Goal: Browse casually: Explore the website without a specific task or goal

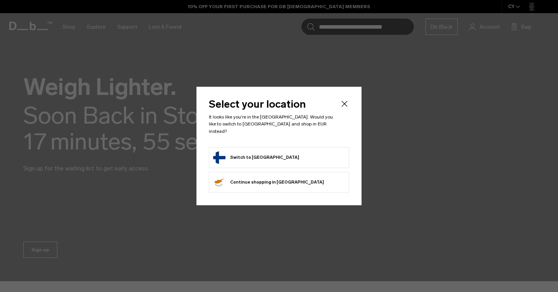
click at [250, 155] on button "Switch to Finland" at bounding box center [256, 157] width 86 height 12
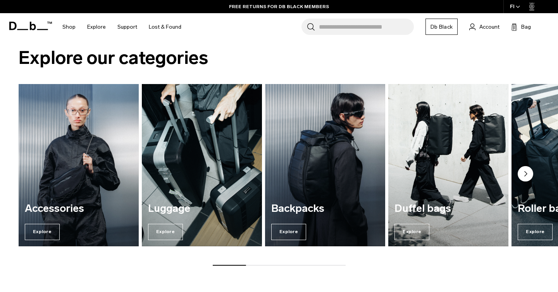
scroll to position [287, 0]
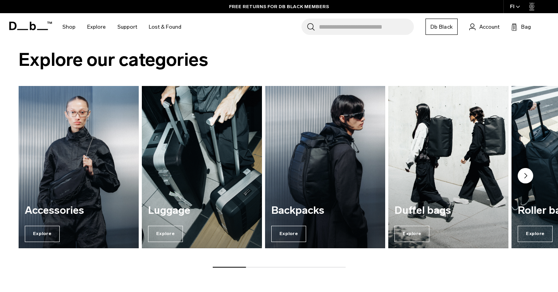
click at [522, 175] on circle "Next slide" at bounding box center [524, 175] width 15 height 15
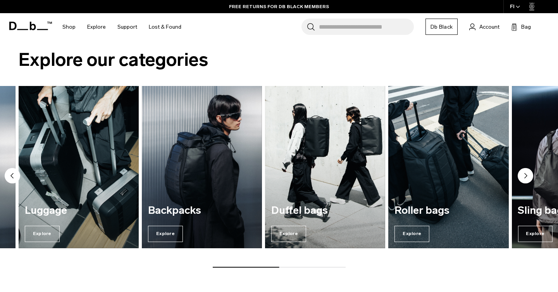
click at [523, 175] on circle "Next slide" at bounding box center [524, 175] width 15 height 15
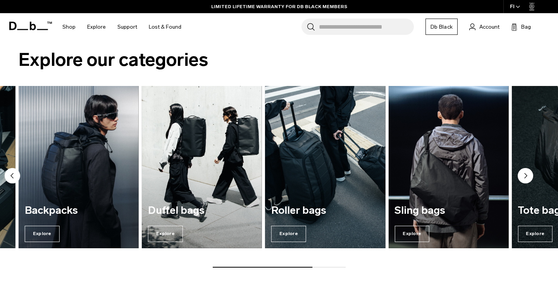
click at [523, 175] on circle "Next slide" at bounding box center [524, 175] width 15 height 15
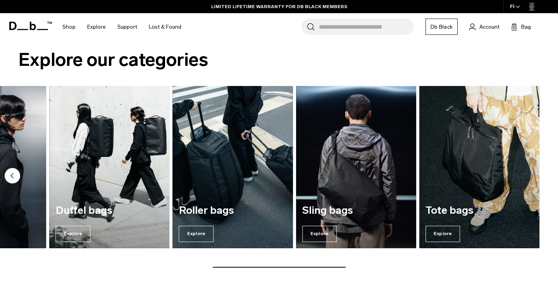
click at [12, 174] on circle "Previous slide" at bounding box center [12, 175] width 15 height 15
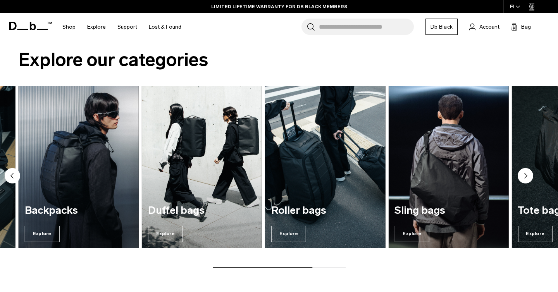
click at [97, 173] on img "3 / 7" at bounding box center [79, 167] width 124 height 167
click at [40, 238] on span "Explore" at bounding box center [42, 234] width 35 height 16
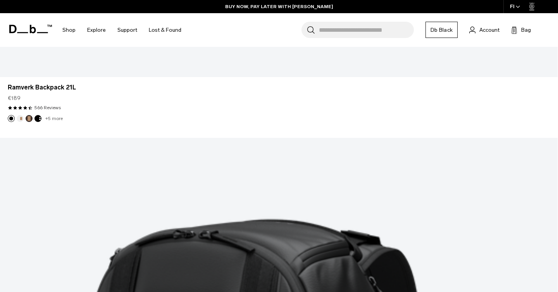
scroll to position [2125, 0]
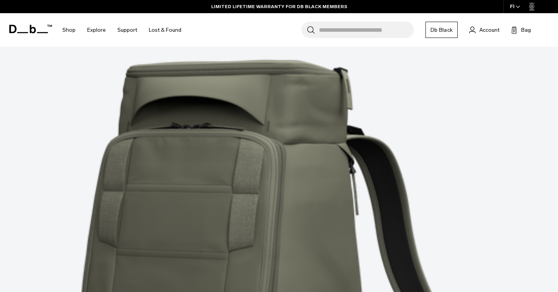
scroll to position [4268, 0]
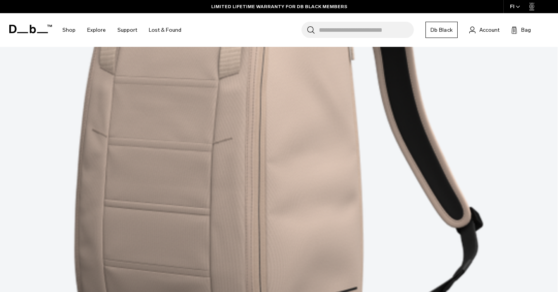
scroll to position [6536, 0]
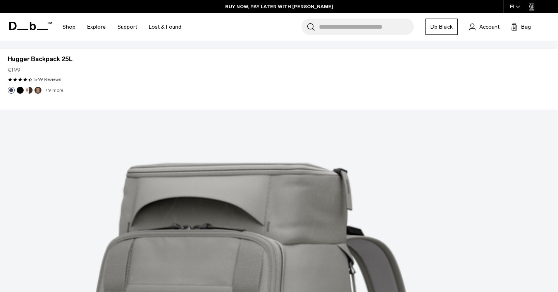
scroll to position [7413, 0]
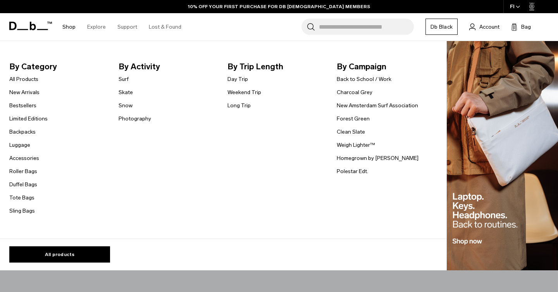
click at [71, 27] on link "Shop" at bounding box center [68, 26] width 13 height 27
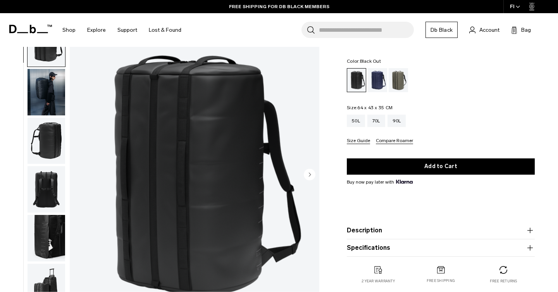
scroll to position [34, 0]
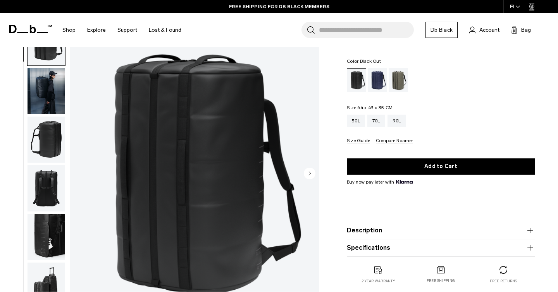
click at [308, 171] on circle "Next slide" at bounding box center [310, 174] width 12 height 12
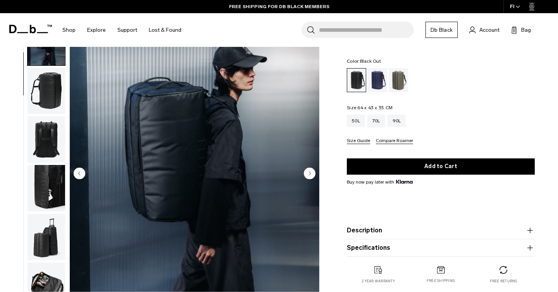
click at [309, 172] on icon "Next slide" at bounding box center [310, 173] width 2 height 3
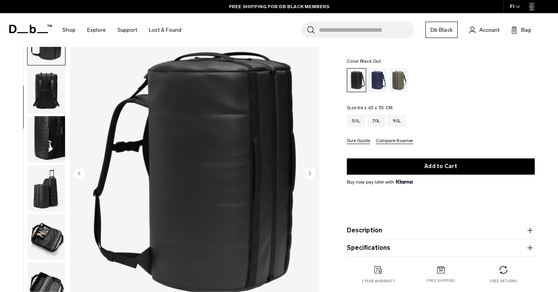
click at [309, 172] on icon "Next slide" at bounding box center [310, 173] width 2 height 3
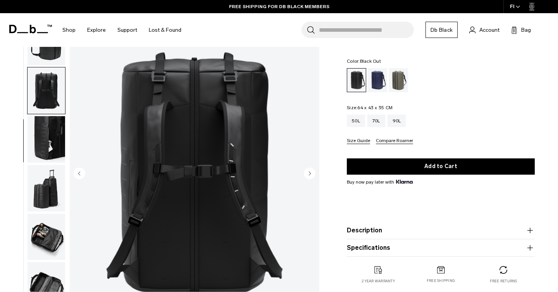
scroll to position [125, 0]
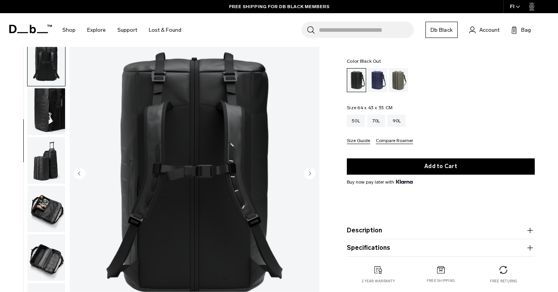
click at [309, 172] on icon "Next slide" at bounding box center [310, 173] width 2 height 3
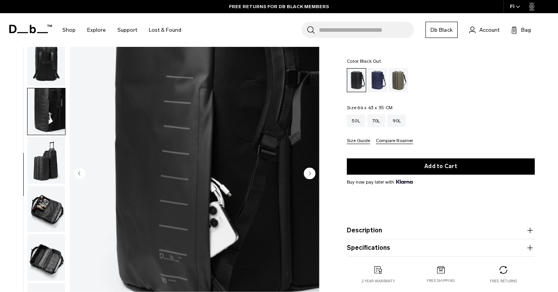
click at [309, 172] on icon "Next slide" at bounding box center [310, 173] width 2 height 3
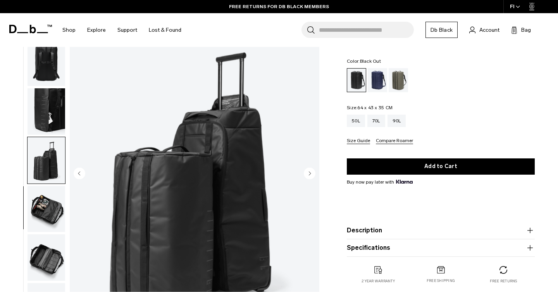
click at [309, 172] on icon "Next slide" at bounding box center [310, 173] width 2 height 3
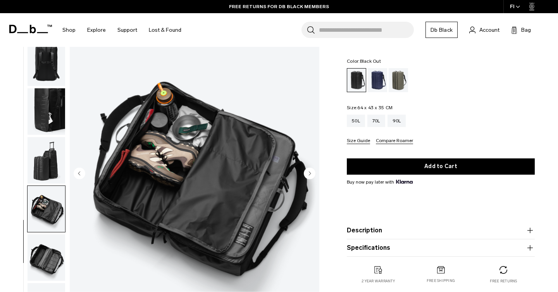
click at [309, 172] on icon "Next slide" at bounding box center [310, 173] width 2 height 3
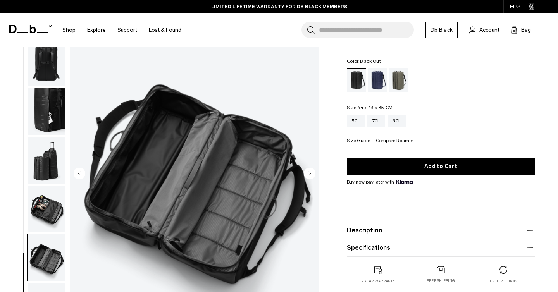
click at [309, 172] on icon "Next slide" at bounding box center [310, 173] width 2 height 3
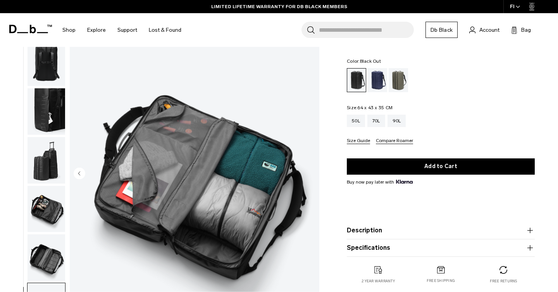
click at [309, 172] on img "9 / 9" at bounding box center [194, 174] width 249 height 311
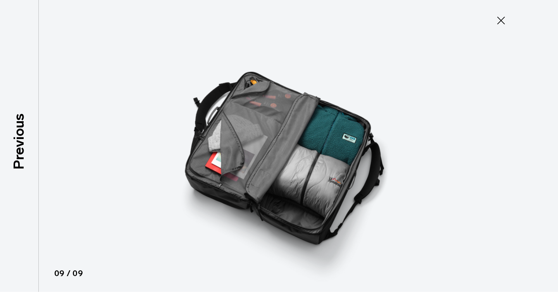
click at [498, 21] on icon at bounding box center [501, 20] width 12 height 12
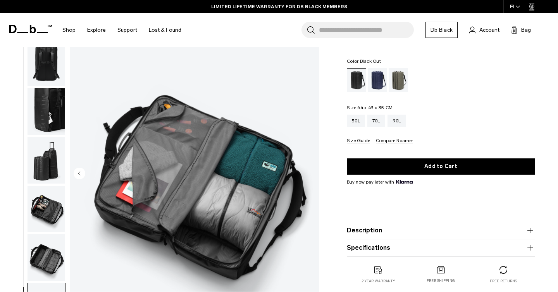
click at [278, 143] on img "9 / 9" at bounding box center [194, 174] width 249 height 311
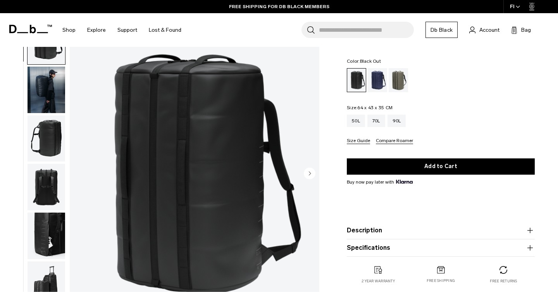
scroll to position [0, 0]
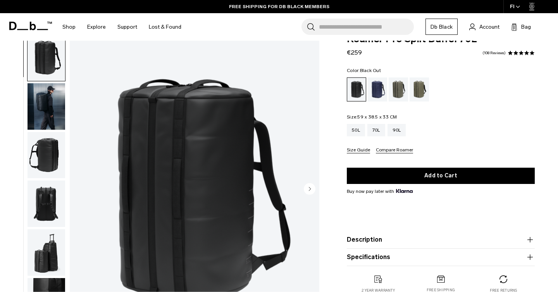
scroll to position [21, 0]
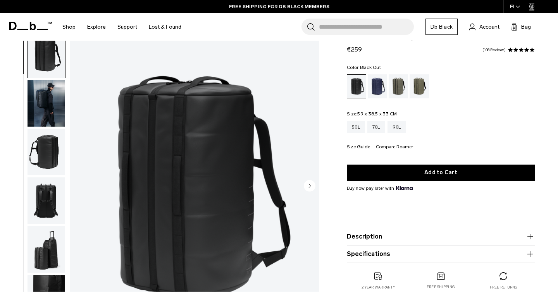
click at [309, 187] on circle "Next slide" at bounding box center [310, 186] width 12 height 12
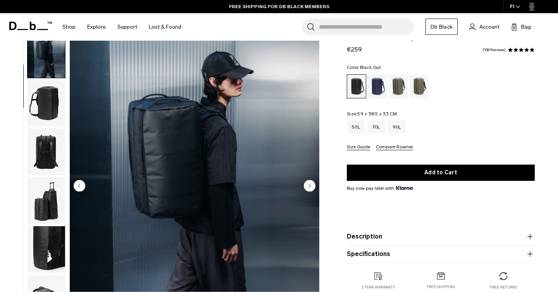
click at [309, 187] on circle "Next slide" at bounding box center [310, 186] width 12 height 12
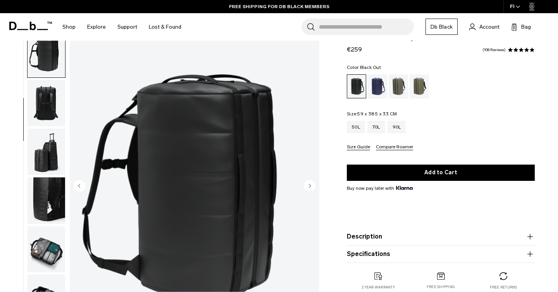
click at [309, 187] on circle "Next slide" at bounding box center [310, 186] width 12 height 12
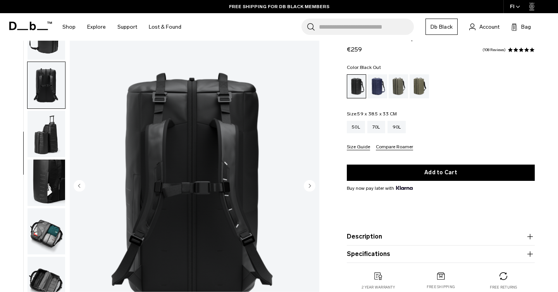
scroll to position [125, 0]
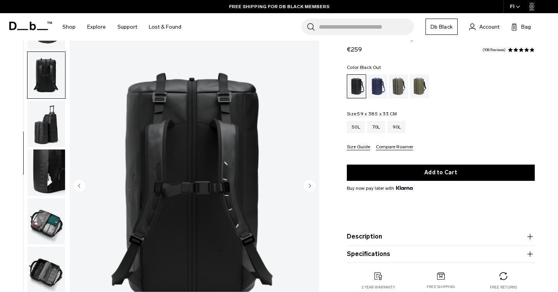
click at [309, 187] on circle "Next slide" at bounding box center [310, 186] width 12 height 12
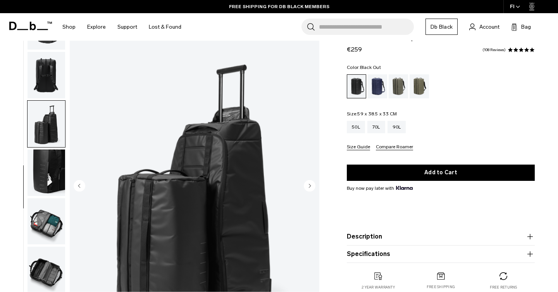
click at [309, 187] on circle "Next slide" at bounding box center [310, 186] width 12 height 12
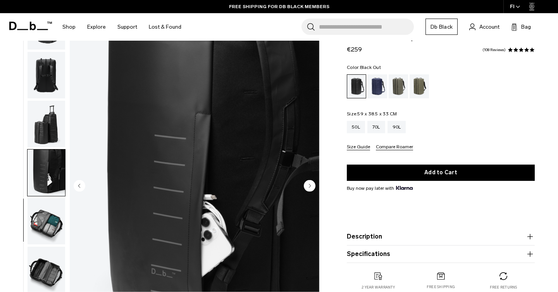
click at [309, 187] on circle "Next slide" at bounding box center [310, 186] width 12 height 12
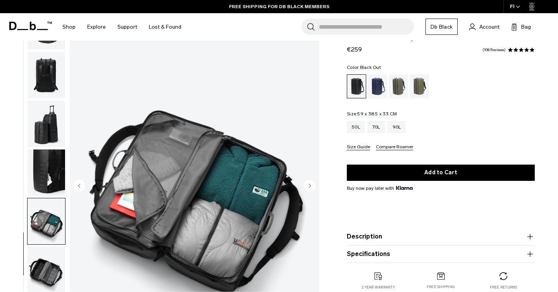
click at [309, 187] on circle "Next slide" at bounding box center [310, 186] width 12 height 12
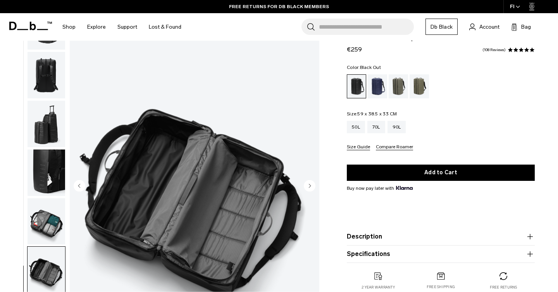
click at [309, 187] on circle "Next slide" at bounding box center [310, 186] width 12 height 12
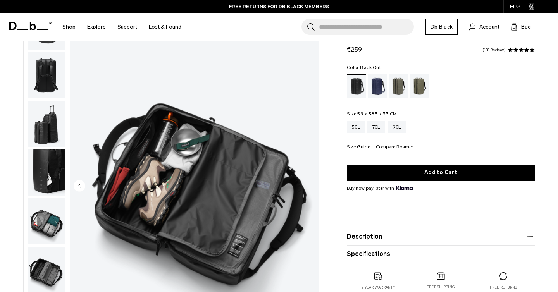
click at [309, 187] on img "9 / 9" at bounding box center [194, 186] width 249 height 311
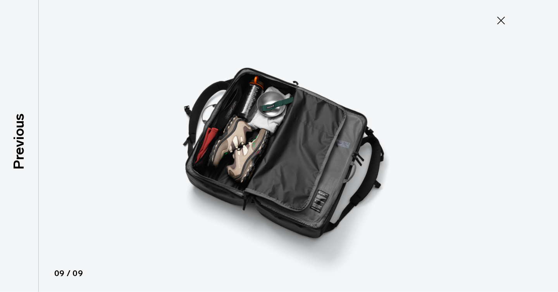
click at [498, 19] on icon at bounding box center [501, 20] width 12 height 12
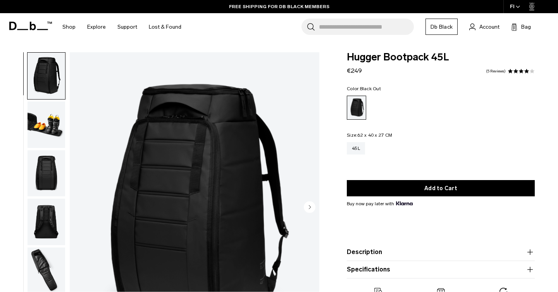
scroll to position [39, 0]
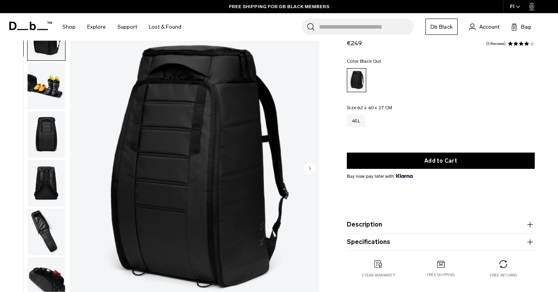
click at [311, 167] on circle "Next slide" at bounding box center [310, 169] width 12 height 12
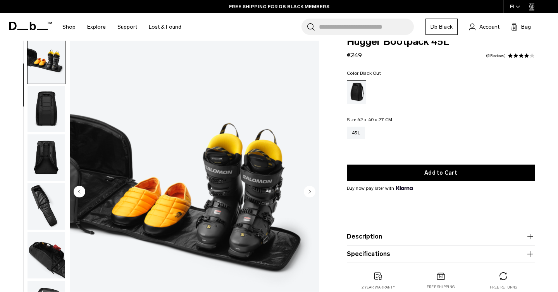
scroll to position [19, 0]
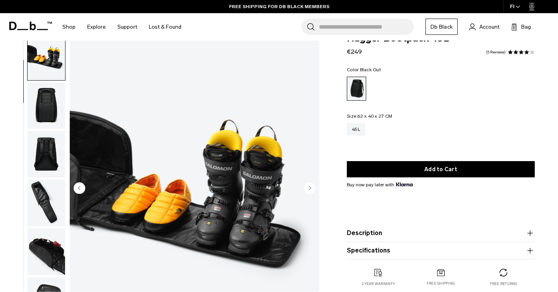
click at [309, 186] on icon "Next slide" at bounding box center [310, 187] width 2 height 3
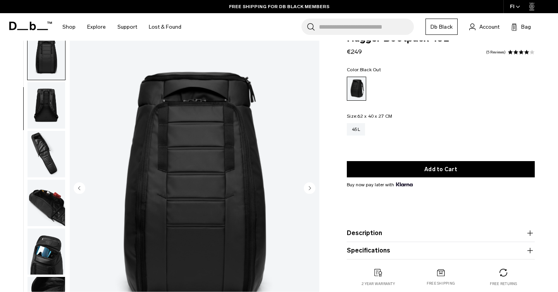
click at [309, 186] on icon "Next slide" at bounding box center [310, 187] width 2 height 3
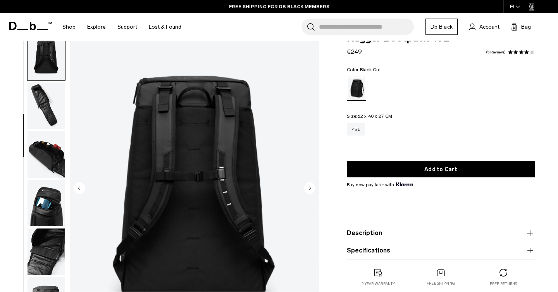
click at [309, 186] on icon "Next slide" at bounding box center [310, 187] width 2 height 3
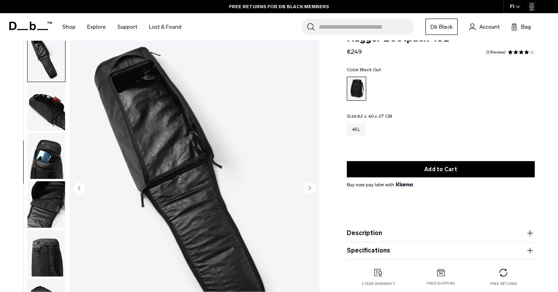
scroll to position [195, 0]
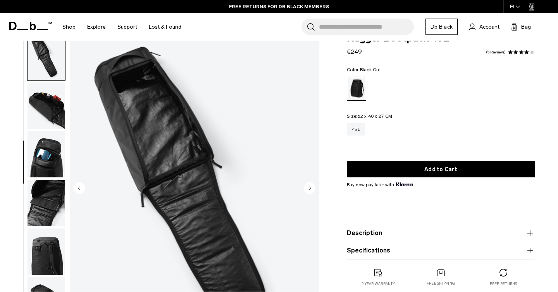
click at [309, 186] on icon "Next slide" at bounding box center [310, 187] width 2 height 3
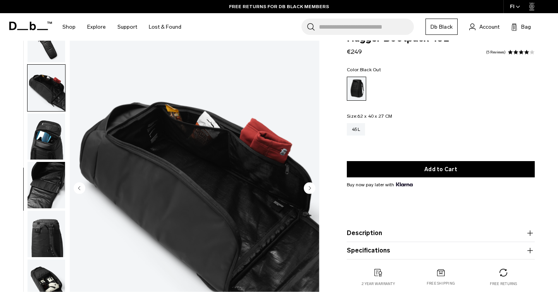
scroll to position [223, 0]
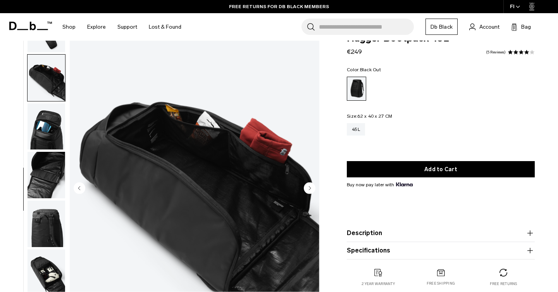
click at [309, 186] on icon "Next slide" at bounding box center [310, 187] width 2 height 3
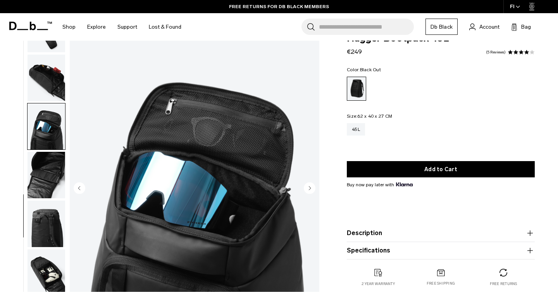
click at [309, 186] on icon "Next slide" at bounding box center [310, 187] width 2 height 3
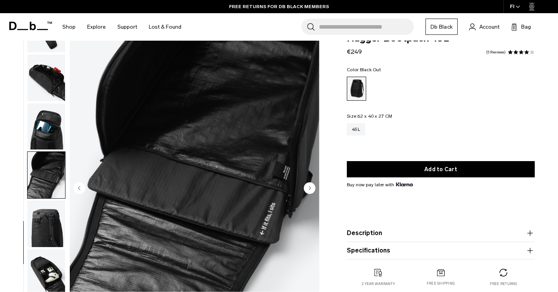
click at [309, 186] on icon "Next slide" at bounding box center [310, 187] width 2 height 3
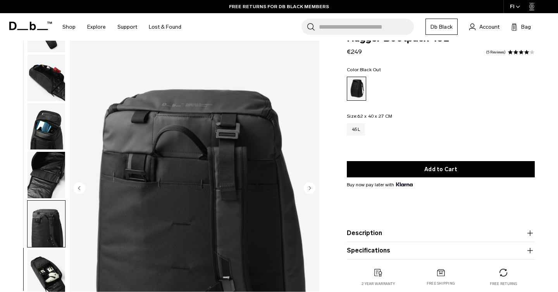
click at [309, 186] on icon "Next slide" at bounding box center [310, 187] width 2 height 3
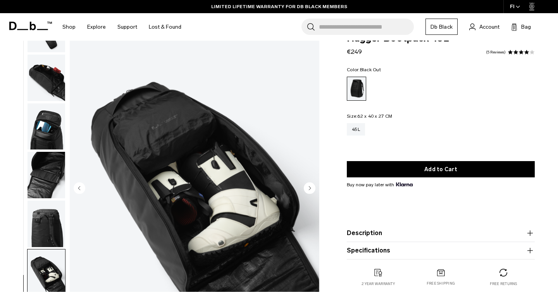
click at [309, 186] on icon "Next slide" at bounding box center [310, 187] width 2 height 3
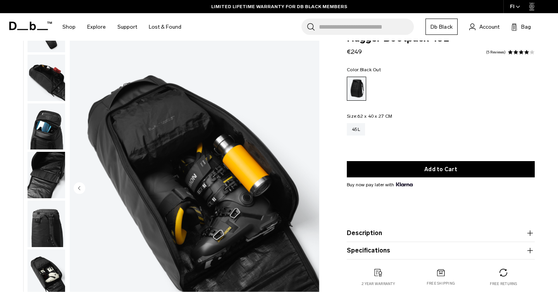
click at [309, 186] on img "11 / 11" at bounding box center [194, 188] width 249 height 311
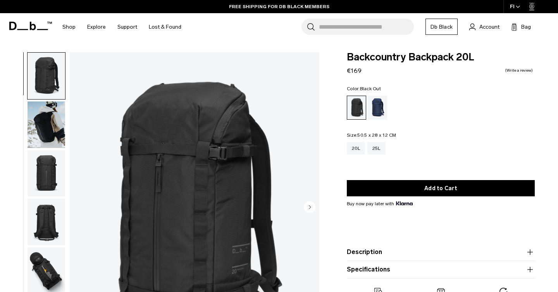
scroll to position [25, 0]
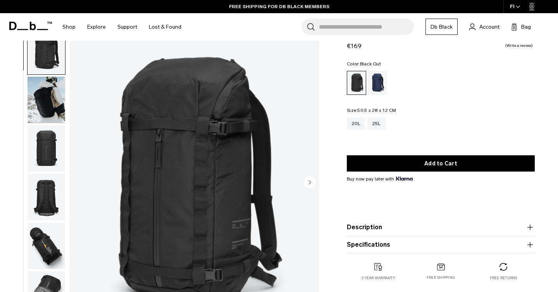
click at [309, 177] on circle "Next slide" at bounding box center [310, 183] width 12 height 12
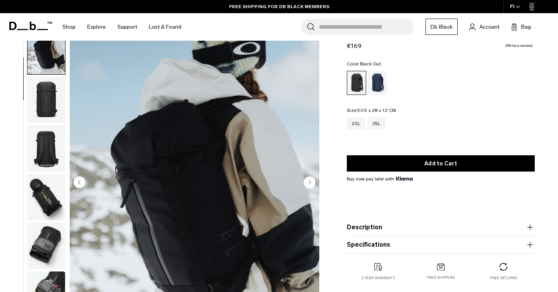
click at [309, 179] on circle "Next slide" at bounding box center [310, 183] width 12 height 12
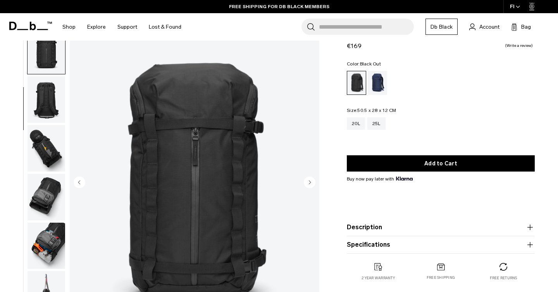
click at [309, 179] on circle "Next slide" at bounding box center [310, 183] width 12 height 12
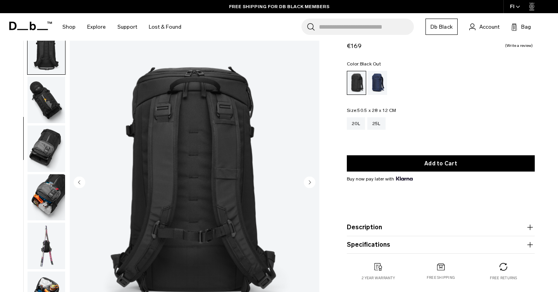
click at [309, 179] on circle "Next slide" at bounding box center [310, 183] width 12 height 12
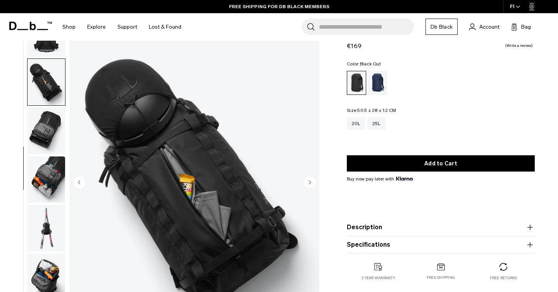
scroll to position [174, 0]
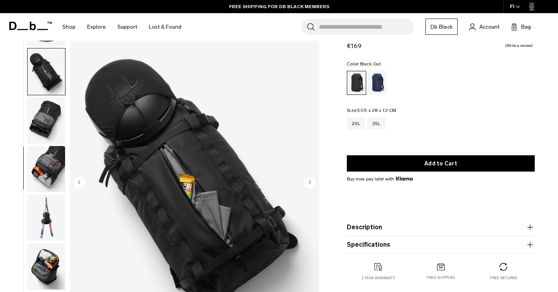
click at [309, 179] on circle "Next slide" at bounding box center [310, 183] width 12 height 12
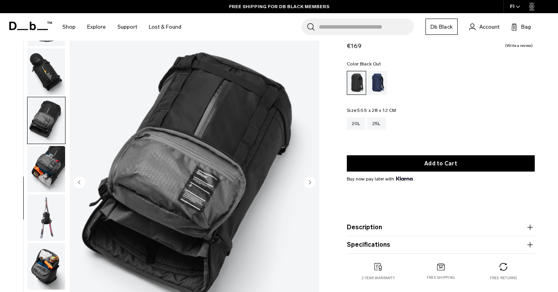
click at [309, 179] on circle "Next slide" at bounding box center [310, 183] width 12 height 12
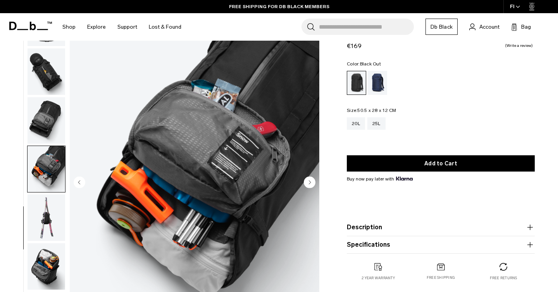
click at [309, 179] on circle "Next slide" at bounding box center [310, 183] width 12 height 12
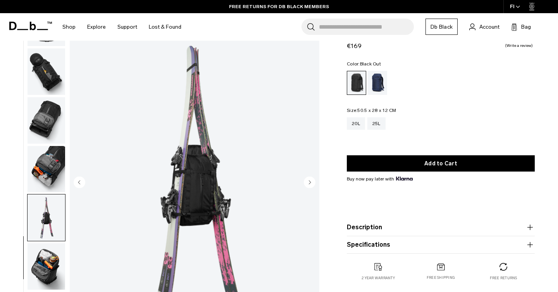
click at [309, 179] on circle "Next slide" at bounding box center [310, 183] width 12 height 12
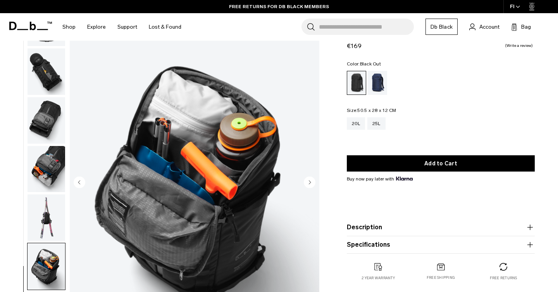
click at [309, 179] on circle "Next slide" at bounding box center [310, 183] width 12 height 12
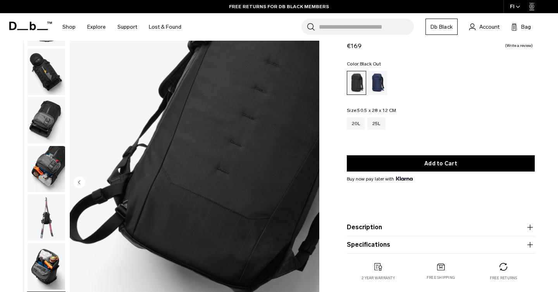
click at [309, 179] on img "10 / 10" at bounding box center [194, 182] width 249 height 311
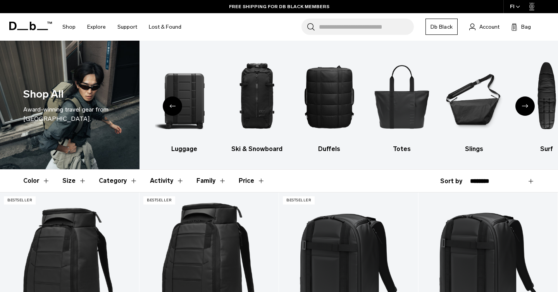
click at [527, 107] on icon "Next slide" at bounding box center [525, 105] width 6 height 3
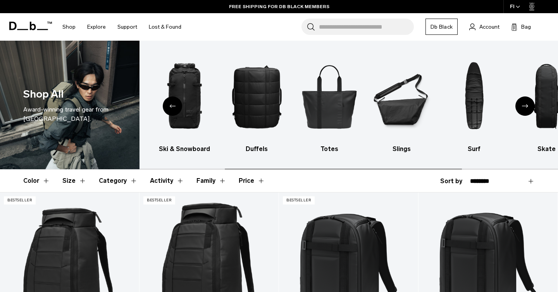
click at [527, 107] on icon "Next slide" at bounding box center [525, 105] width 6 height 3
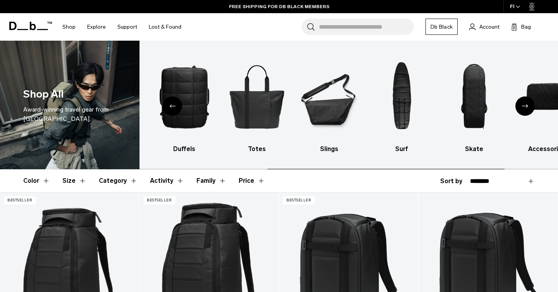
click at [527, 107] on icon "Next slide" at bounding box center [525, 105] width 6 height 3
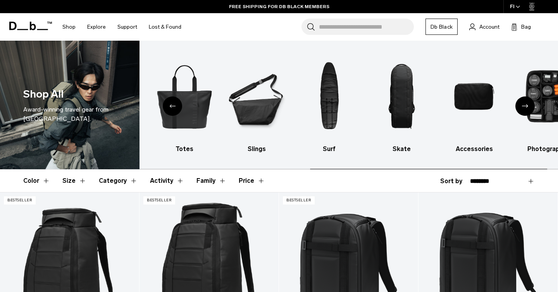
click at [527, 107] on icon "Next slide" at bounding box center [525, 105] width 6 height 3
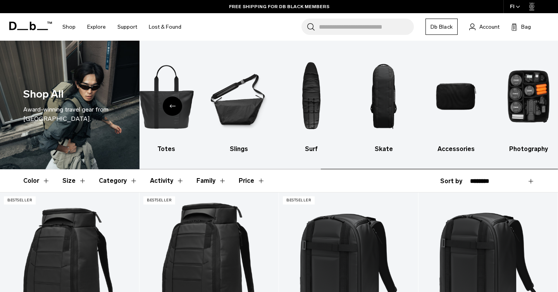
click at [527, 107] on img "10 / 10" at bounding box center [528, 96] width 59 height 88
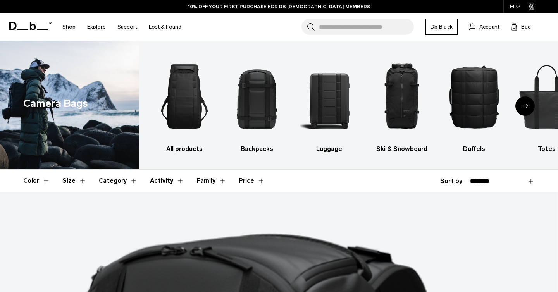
click at [526, 105] on icon "Next slide" at bounding box center [525, 105] width 6 height 3
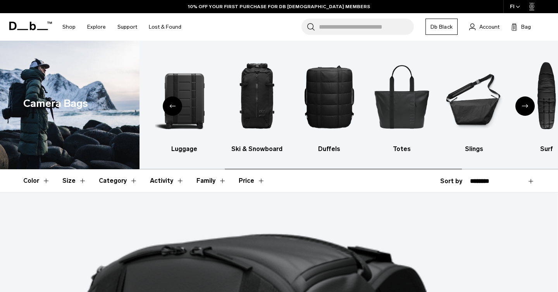
click at [526, 105] on icon "Next slide" at bounding box center [525, 105] width 6 height 3
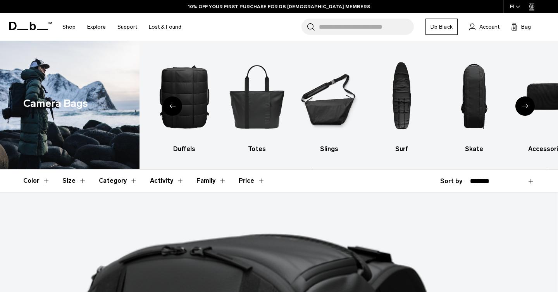
click at [526, 105] on icon "Next slide" at bounding box center [525, 105] width 6 height 3
click at [526, 105] on img "10 / 10" at bounding box center [546, 96] width 59 height 88
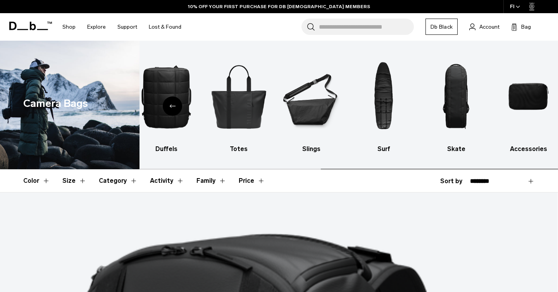
click at [526, 105] on img "10 / 10" at bounding box center [528, 96] width 59 height 88
